Goal: Navigation & Orientation: Find specific page/section

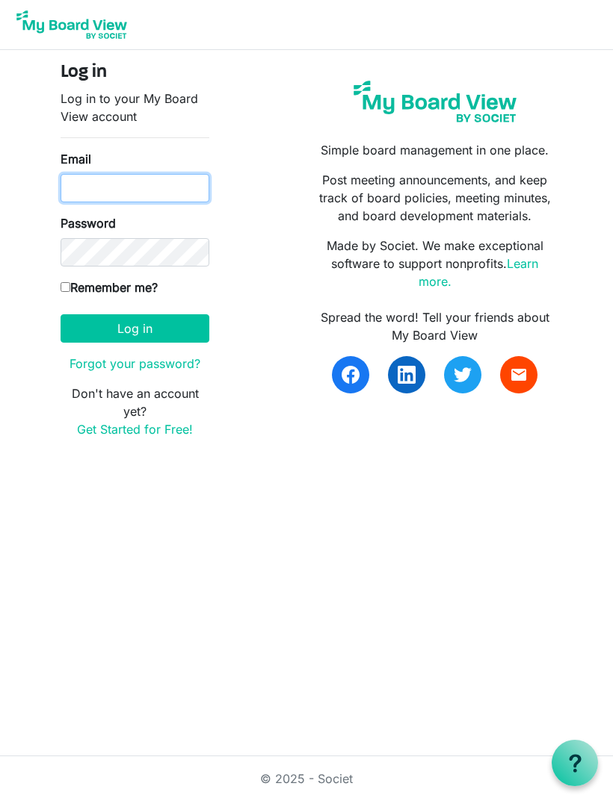
type input "[EMAIL_ADDRESS][DOMAIN_NAME]"
click at [134, 328] on button "Log in" at bounding box center [135, 328] width 149 height 28
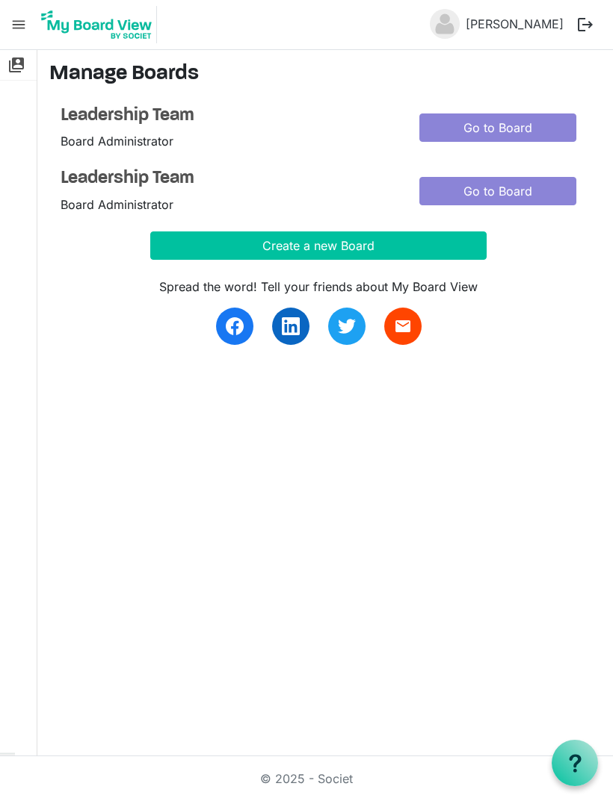
click at [469, 126] on link "Go to Board" at bounding box center [497, 128] width 157 height 28
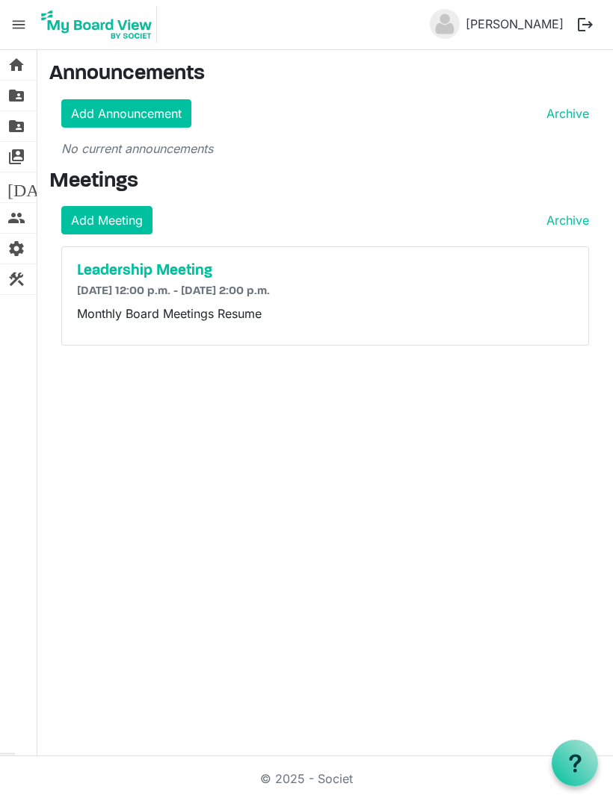
click at [109, 305] on p "Monthly Board Meetings Resume" at bounding box center [325, 314] width 496 height 18
click at [148, 305] on p "Monthly Board Meetings Resume" at bounding box center [325, 314] width 496 height 18
click at [117, 278] on h5 "Leadership Meeting" at bounding box center [325, 271] width 496 height 18
